Goal: Find specific page/section: Find specific page/section

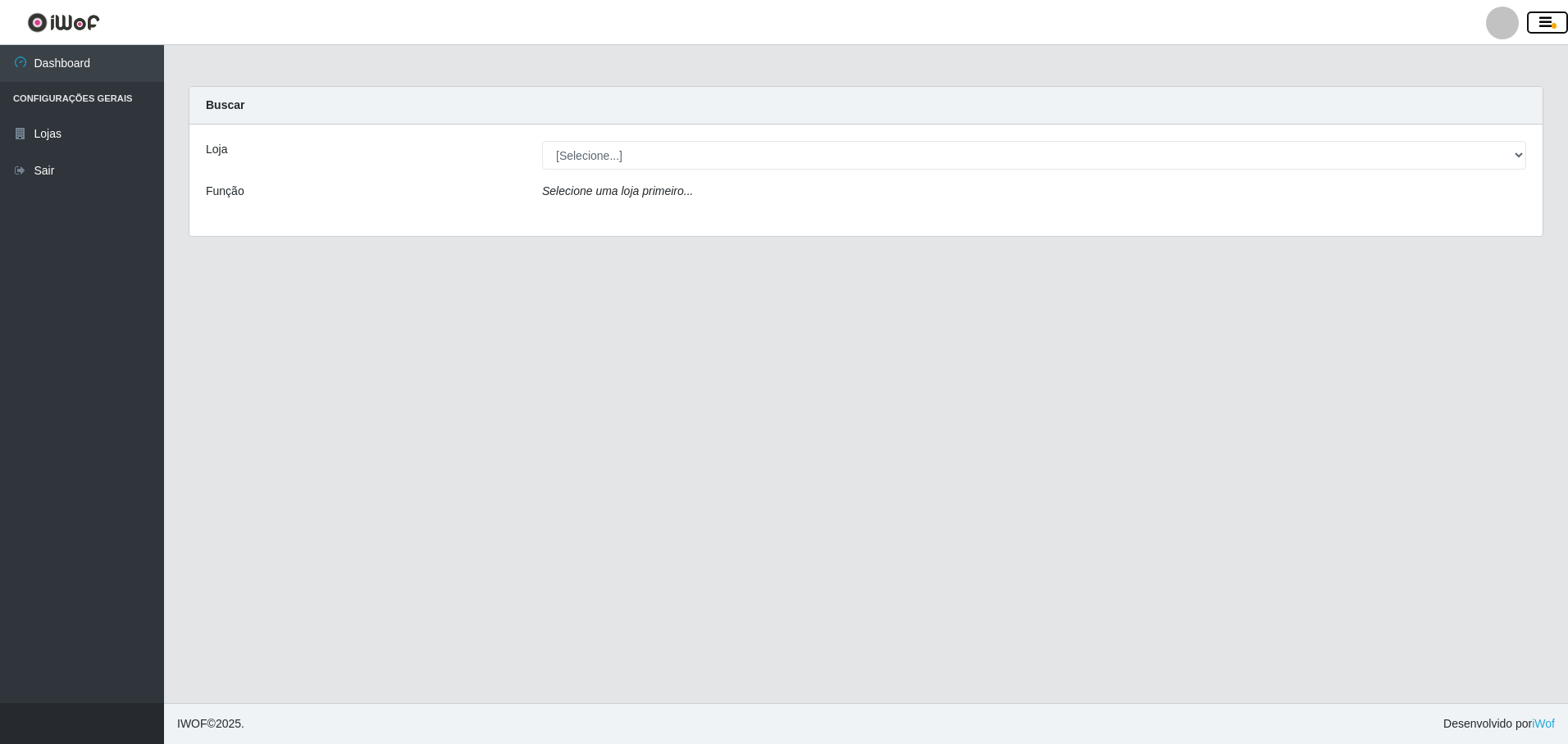
click at [1560, 21] on button "button" at bounding box center [1547, 23] width 41 height 23
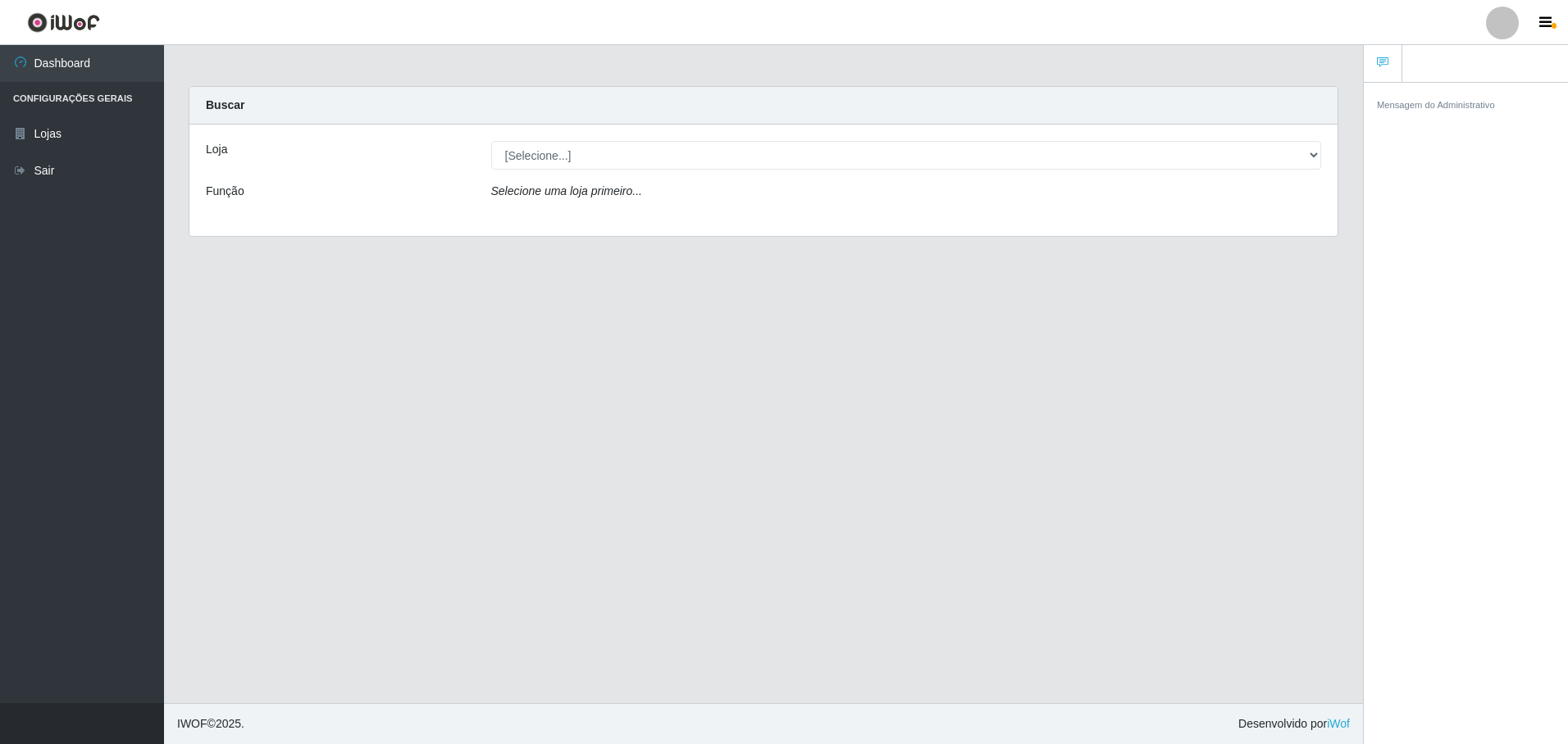
click at [1512, 30] on div at bounding box center [1502, 22] width 33 height 33
click at [1464, 55] on button "Perfil" at bounding box center [1469, 59] width 148 height 34
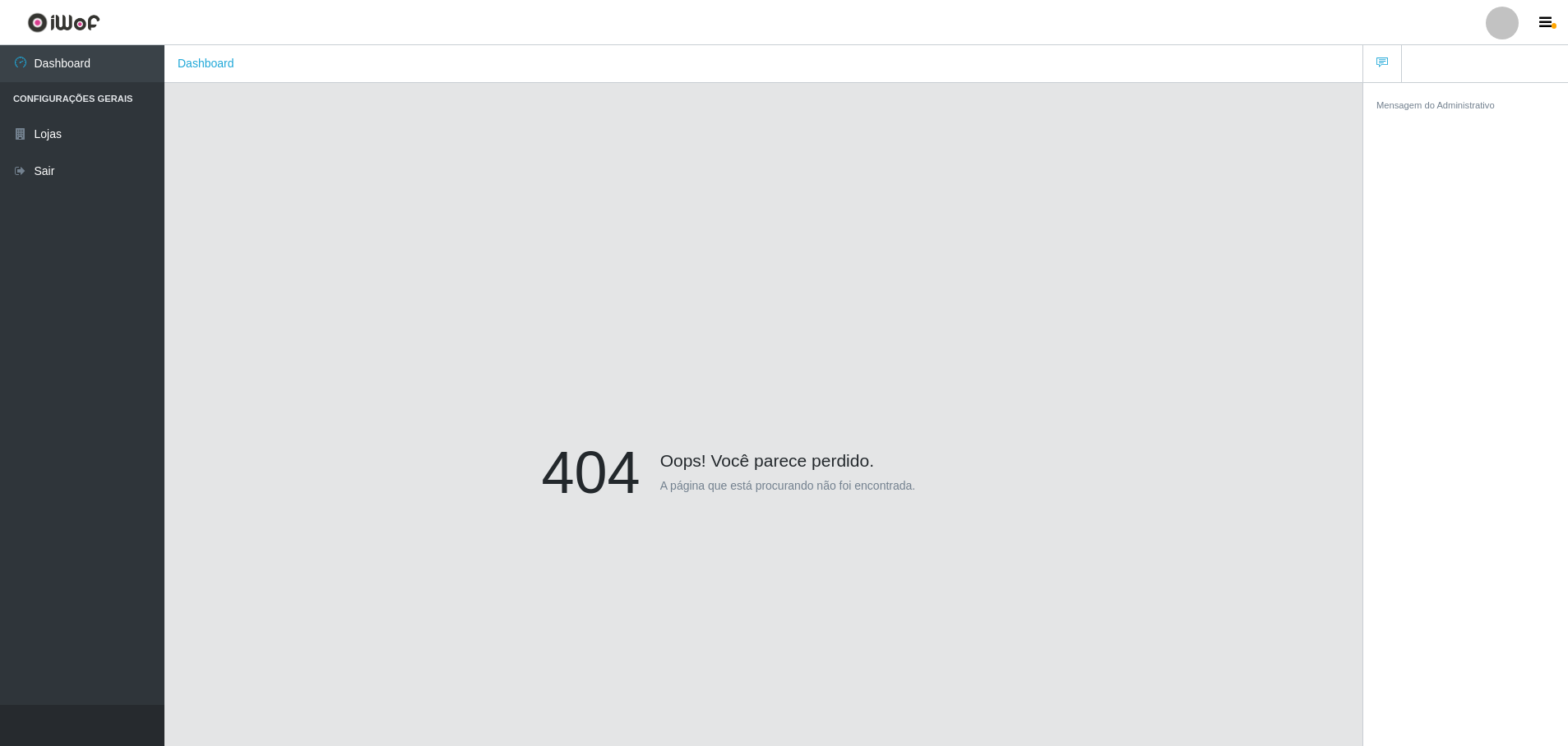
click at [1508, 28] on div at bounding box center [1502, 22] width 33 height 33
click at [1546, 31] on icon "button" at bounding box center [1546, 22] width 13 height 14
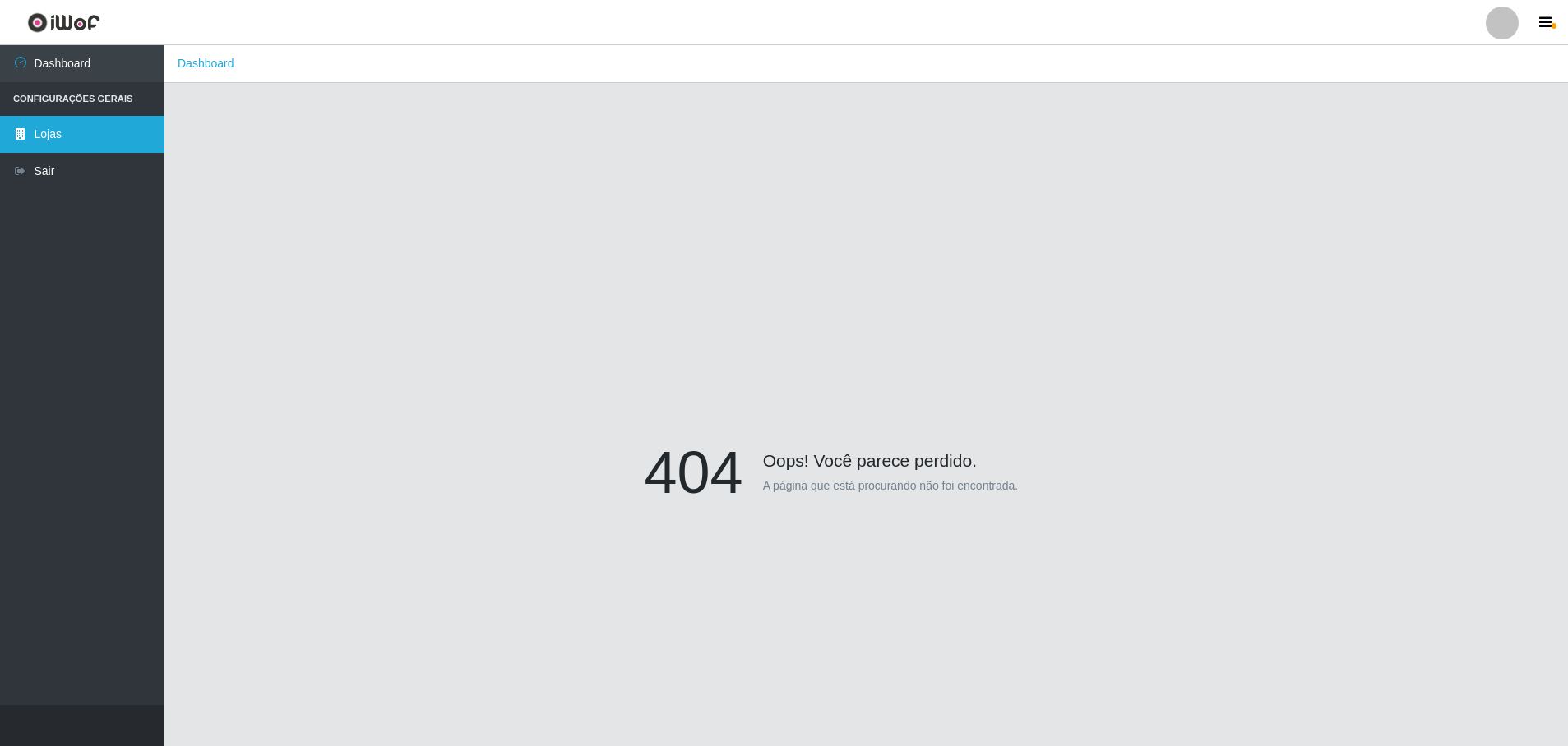
click at [45, 125] on link "Lojas" at bounding box center [82, 134] width 164 height 37
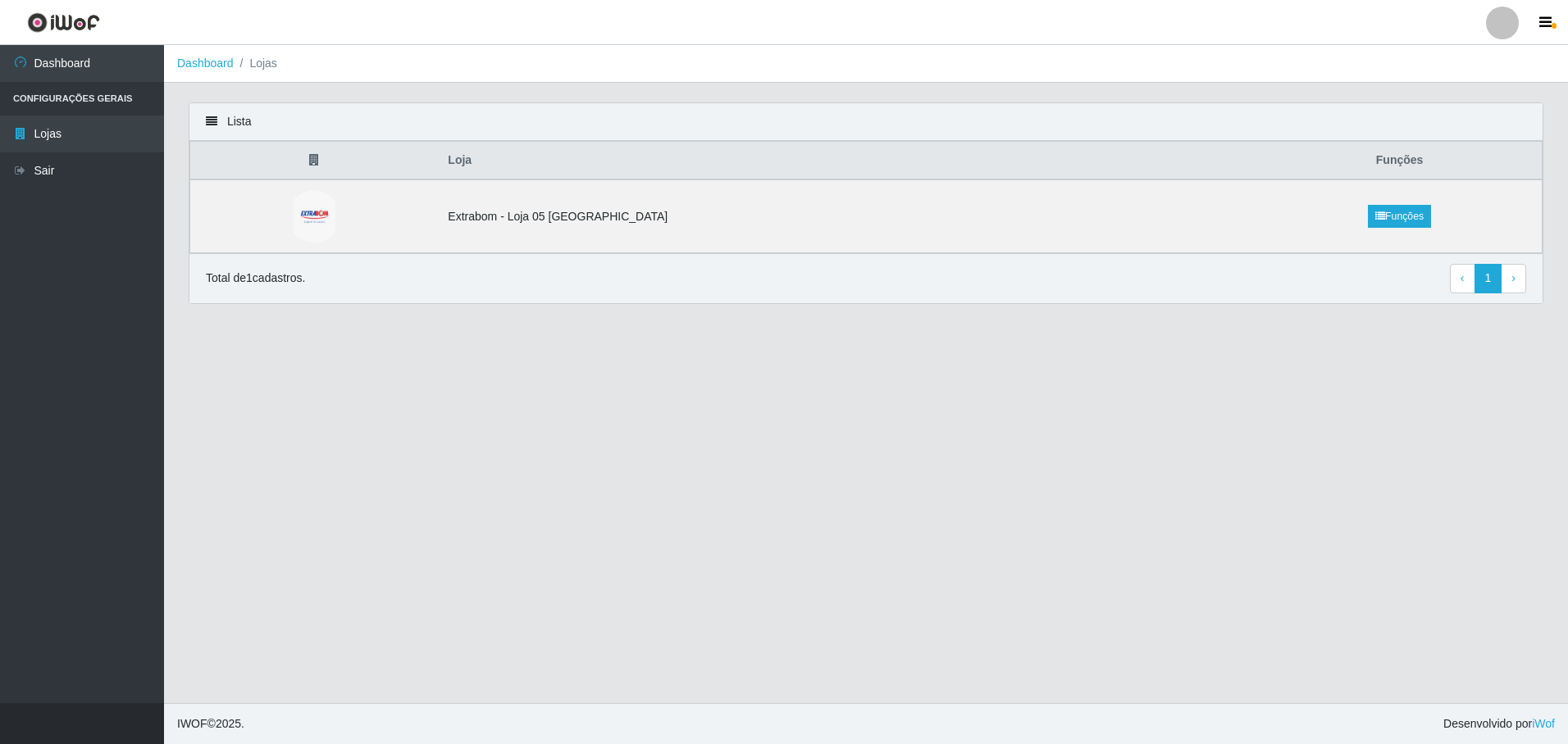
click at [1512, 30] on div at bounding box center [1502, 22] width 33 height 33
click at [1541, 18] on icon "button" at bounding box center [1546, 22] width 13 height 14
click at [1508, 14] on div at bounding box center [1502, 22] width 33 height 33
click at [1467, 51] on button "Perfil" at bounding box center [1469, 59] width 148 height 34
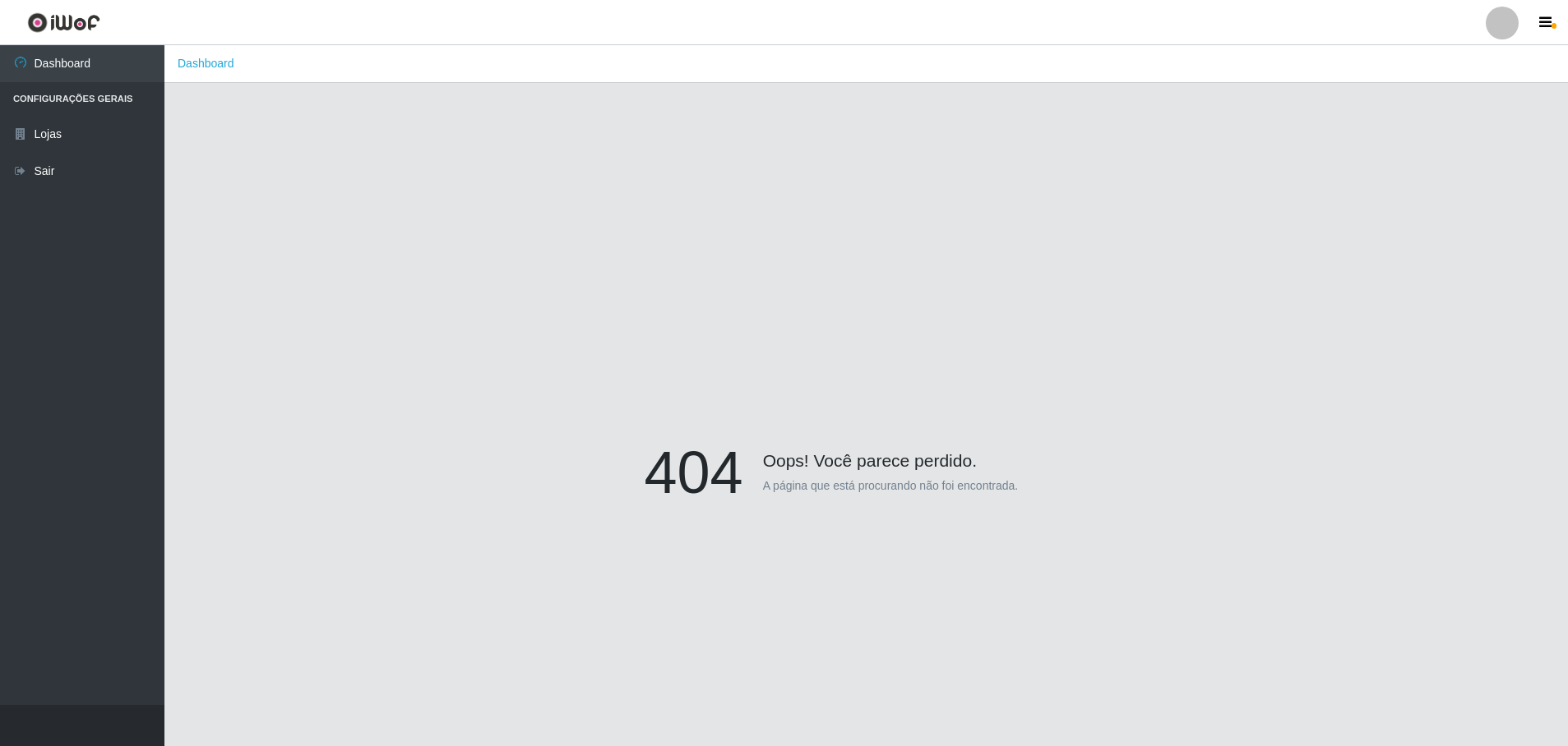
click at [1493, 27] on div at bounding box center [1502, 22] width 33 height 33
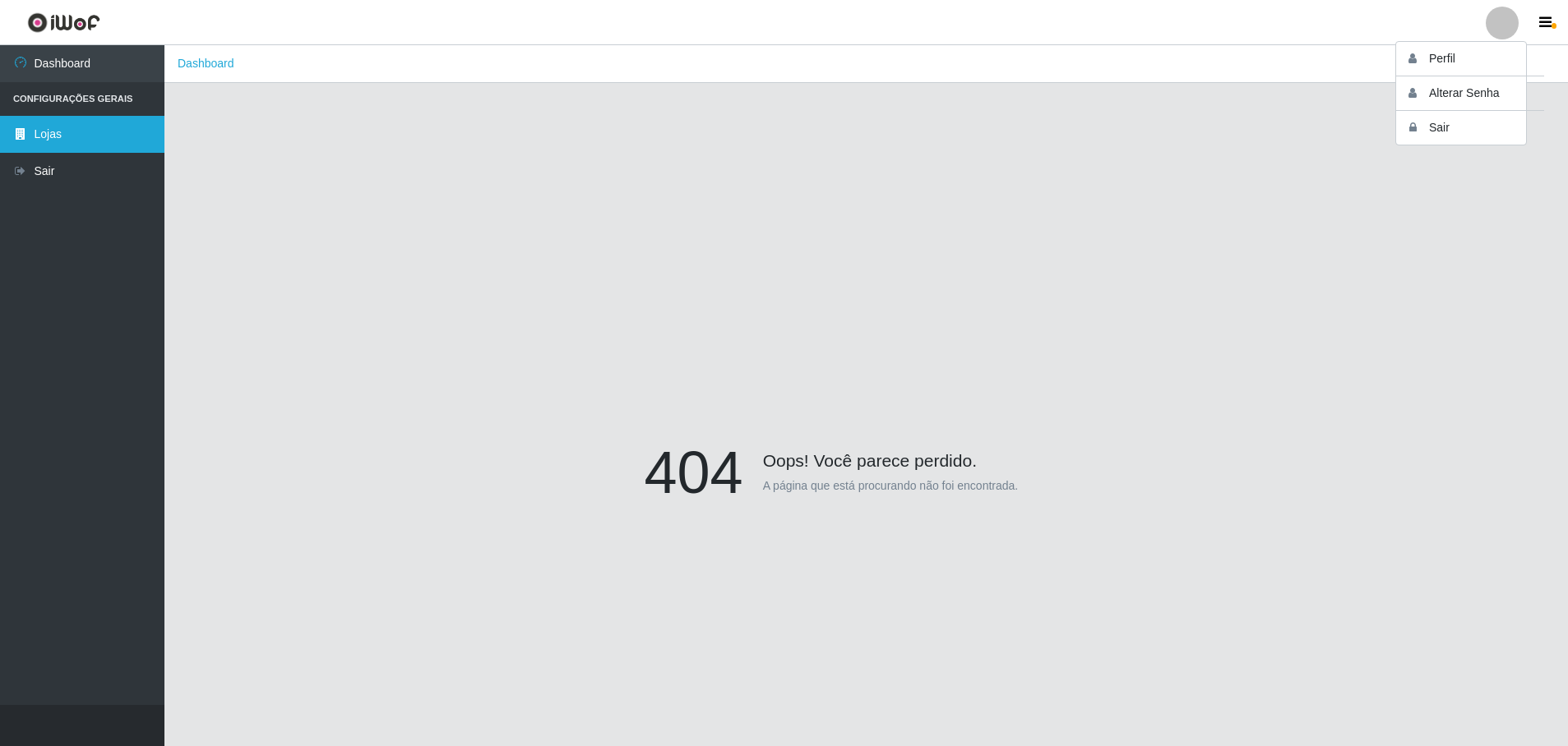
click at [77, 137] on link "Lojas" at bounding box center [82, 134] width 164 height 37
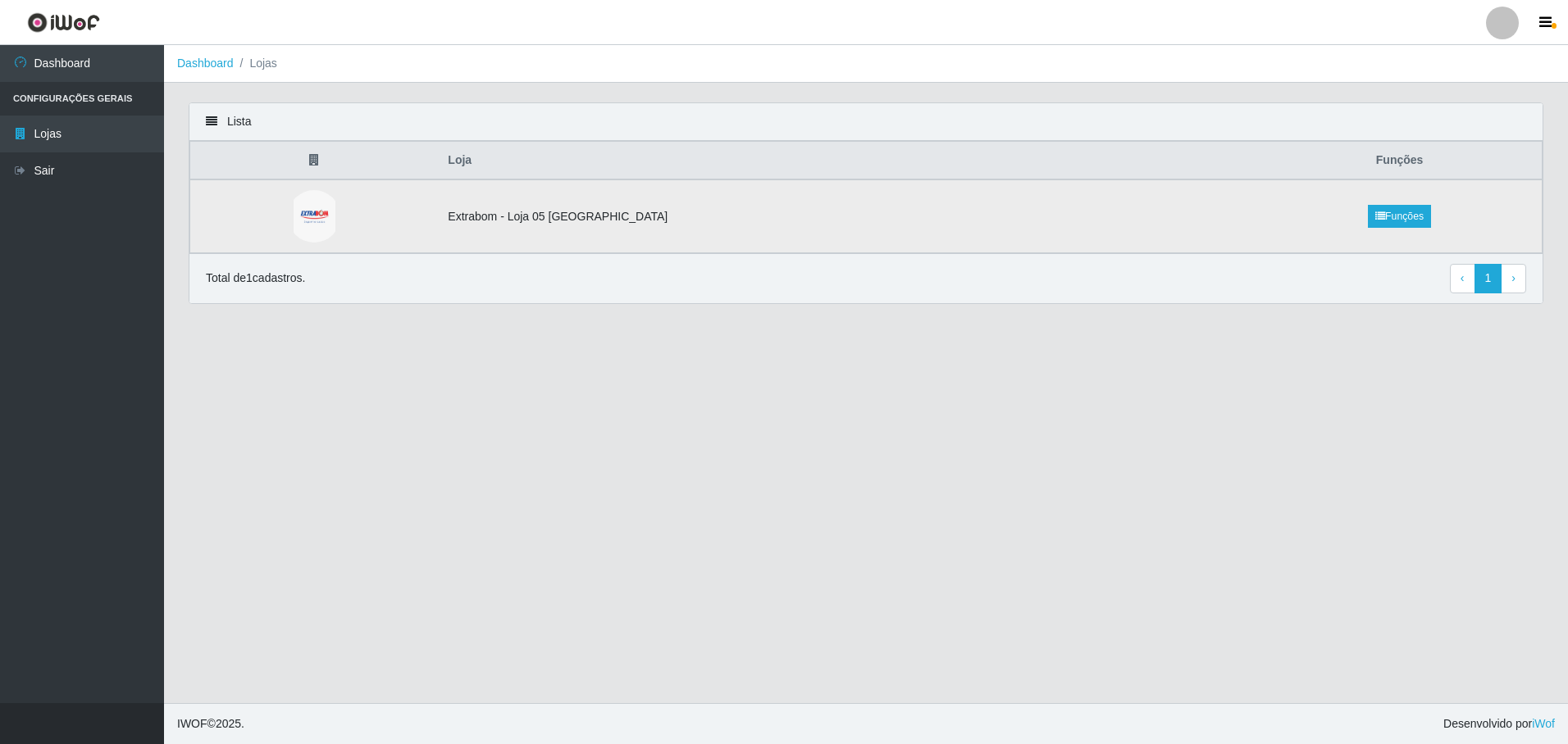
click at [391, 237] on td at bounding box center [313, 217] width 248 height 73
click at [1372, 215] on link "Funções" at bounding box center [1399, 217] width 64 height 23
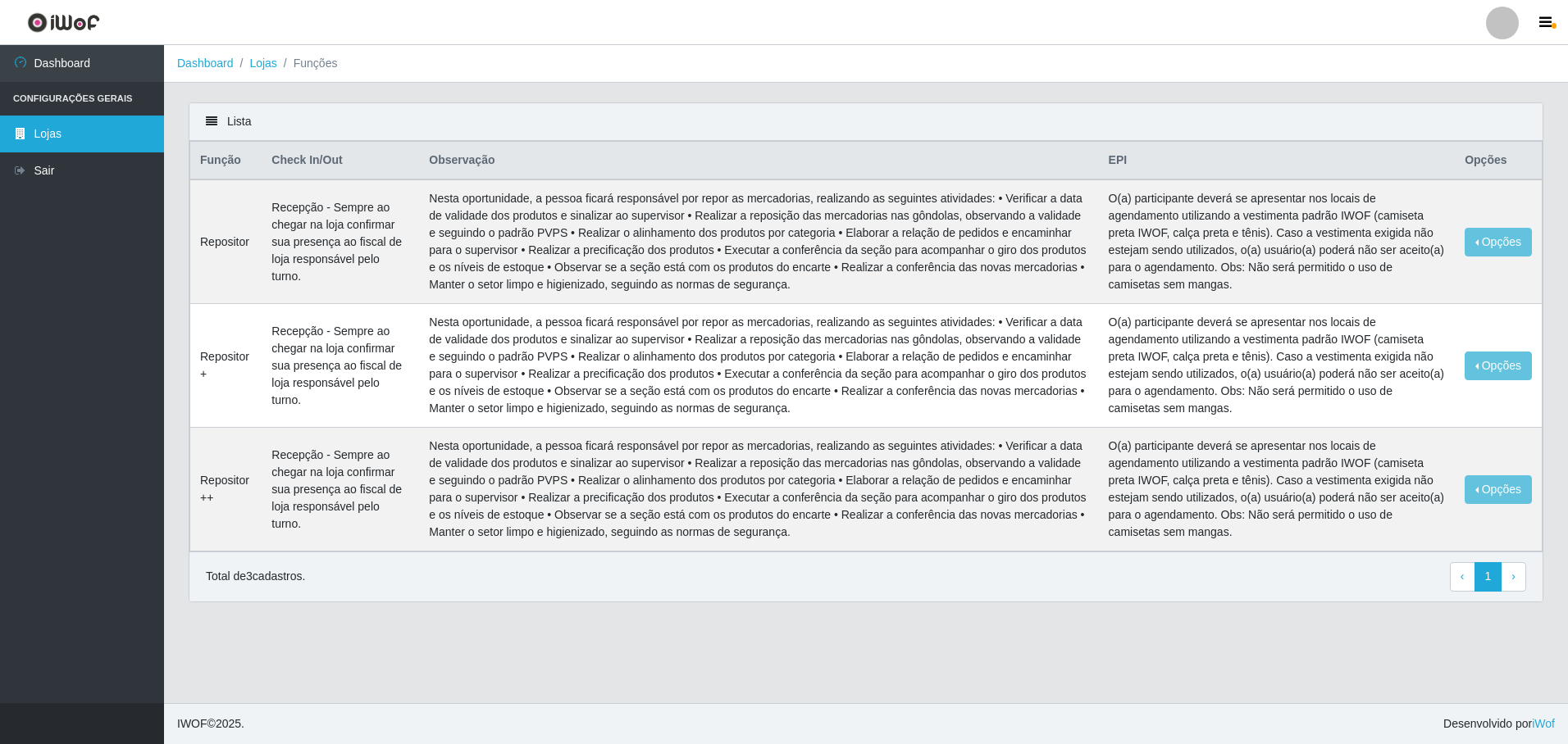
click at [74, 130] on link "Lojas" at bounding box center [81, 133] width 164 height 37
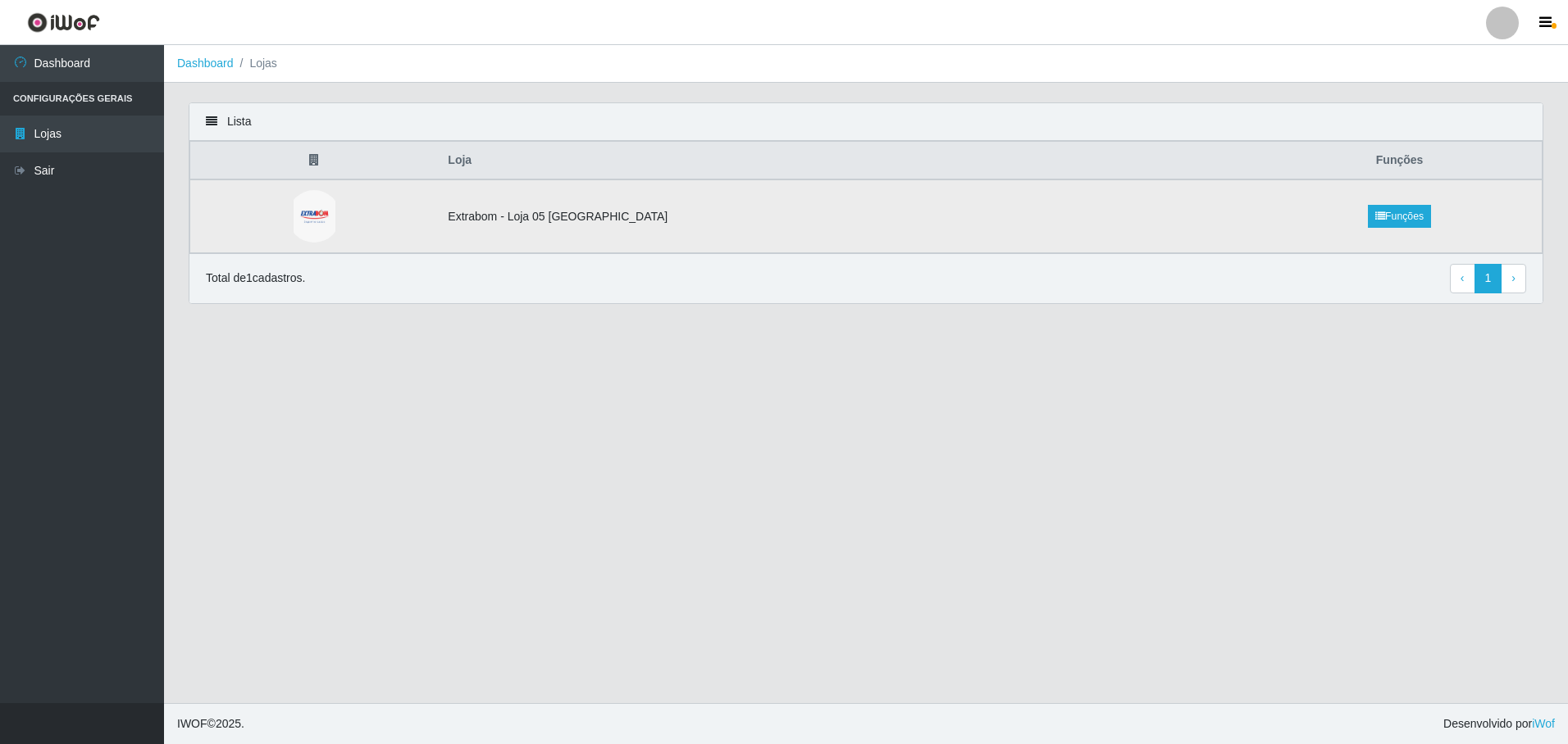
click at [536, 224] on td "Extrabom - Loja 05 [GEOGRAPHIC_DATA]" at bounding box center [847, 217] width 819 height 73
click at [73, 75] on link "Dashboard" at bounding box center [81, 63] width 164 height 37
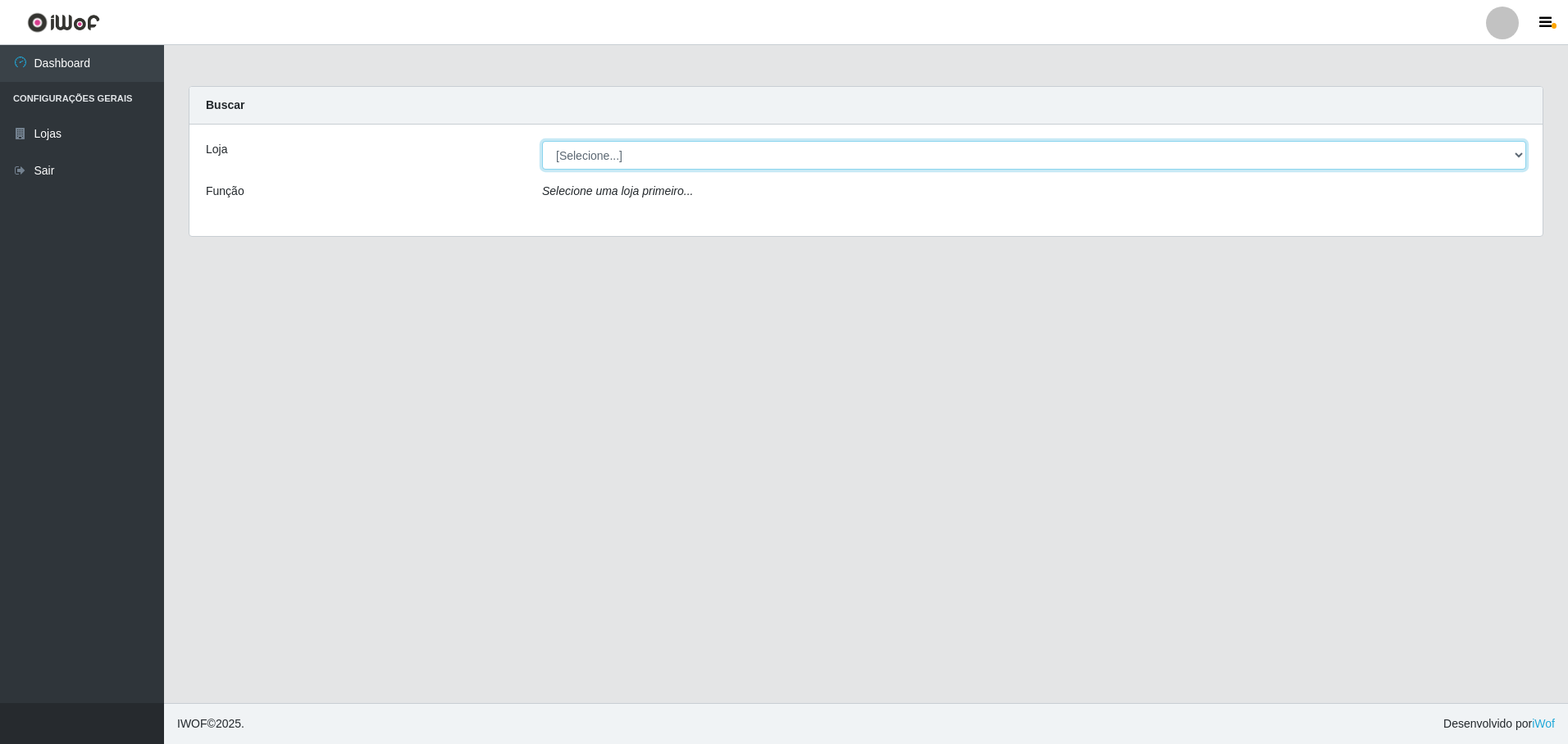
click at [647, 169] on select "[Selecione...] Extrabom - Loja 05 Jardim Camburi" at bounding box center [1033, 155] width 984 height 29
select select "494"
click at [542, 141] on select "[Selecione...] Extrabom - Loja 05 Jardim Camburi" at bounding box center [1033, 155] width 984 height 29
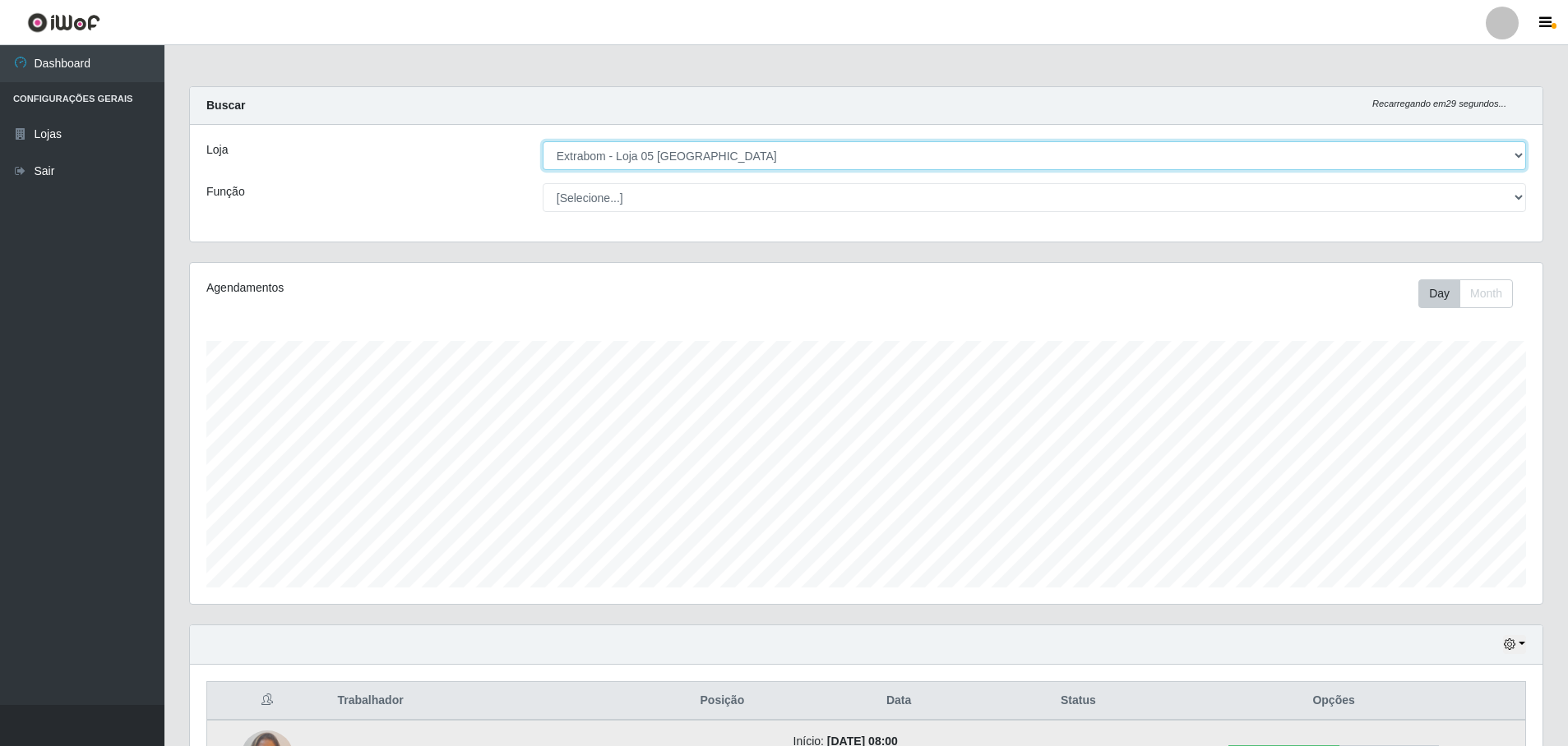
scroll to position [492, 0]
